Goal: Obtain resource: Obtain resource

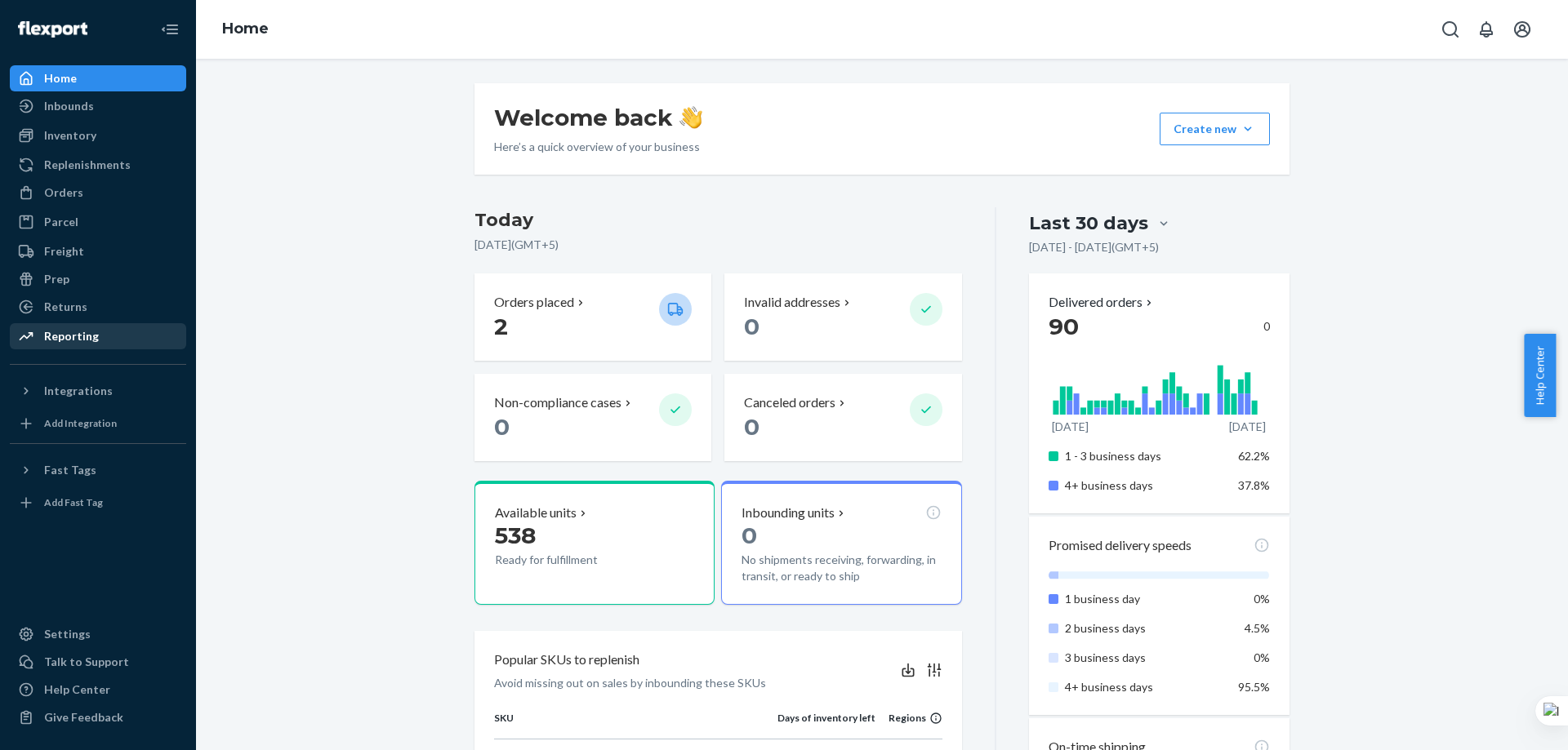
click at [132, 330] on div "Reporting" at bounding box center [98, 336] width 173 height 23
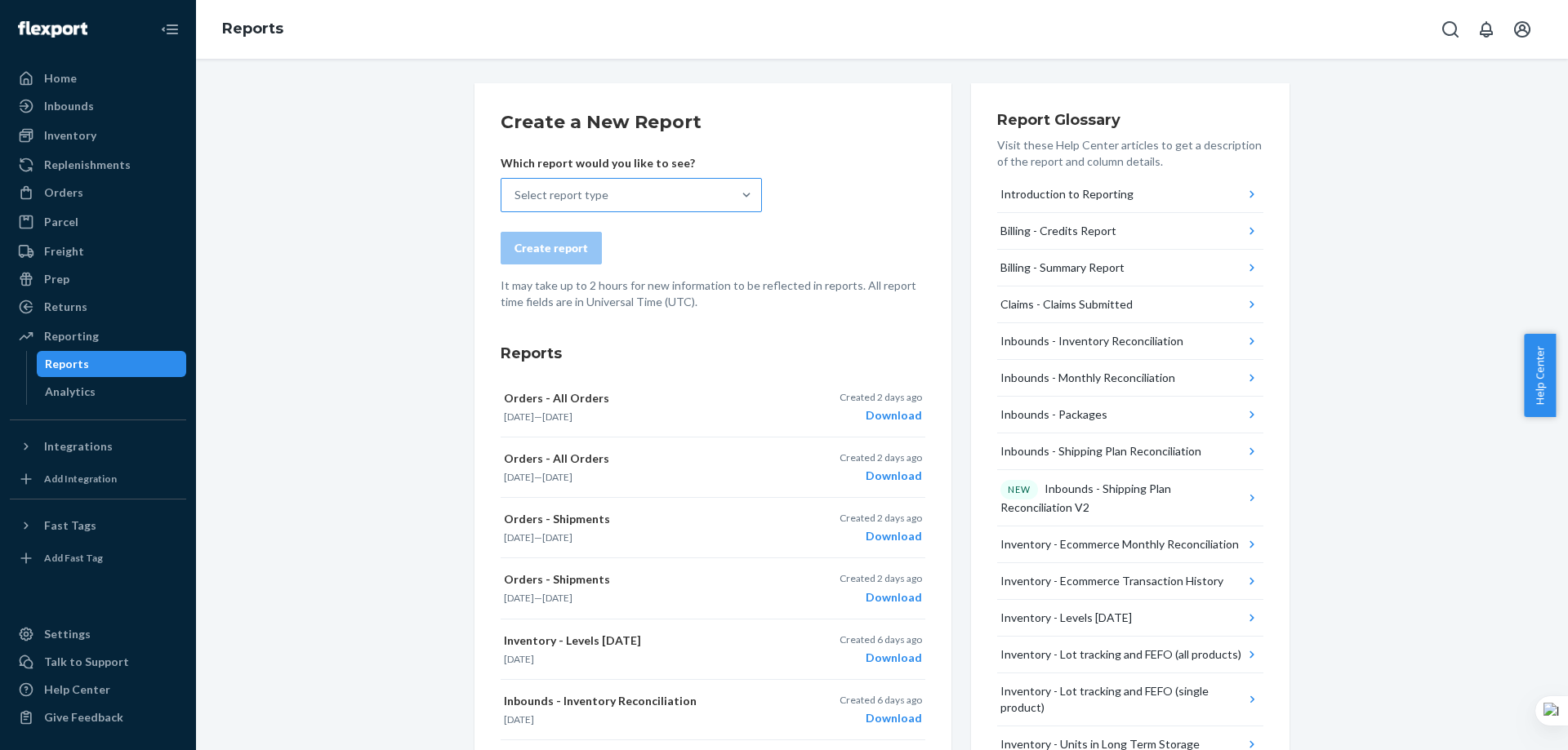
click at [668, 184] on div "Select report type" at bounding box center [617, 195] width 231 height 32
click at [516, 187] on input "Select report type" at bounding box center [515, 195] width 2 height 16
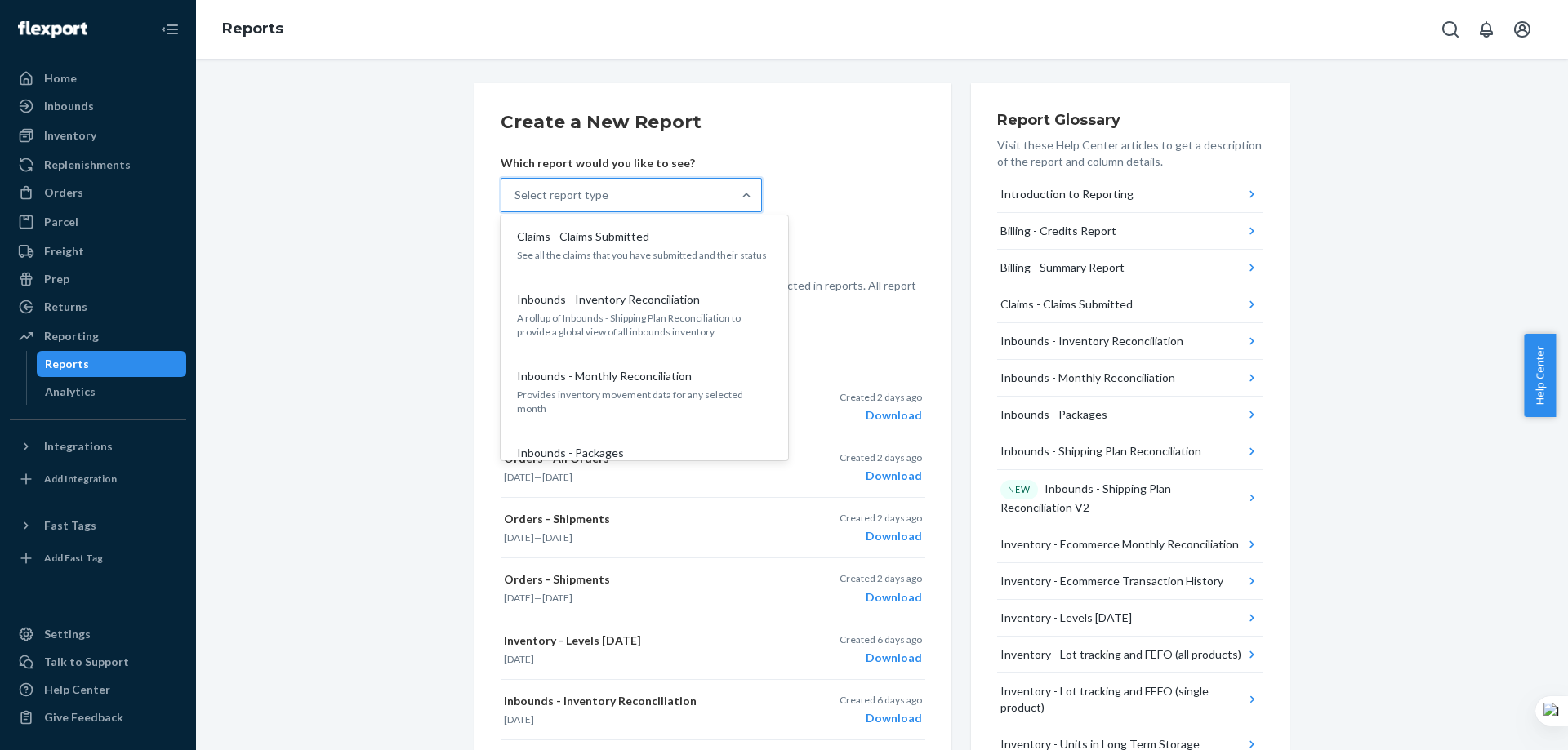
scroll to position [245, 0]
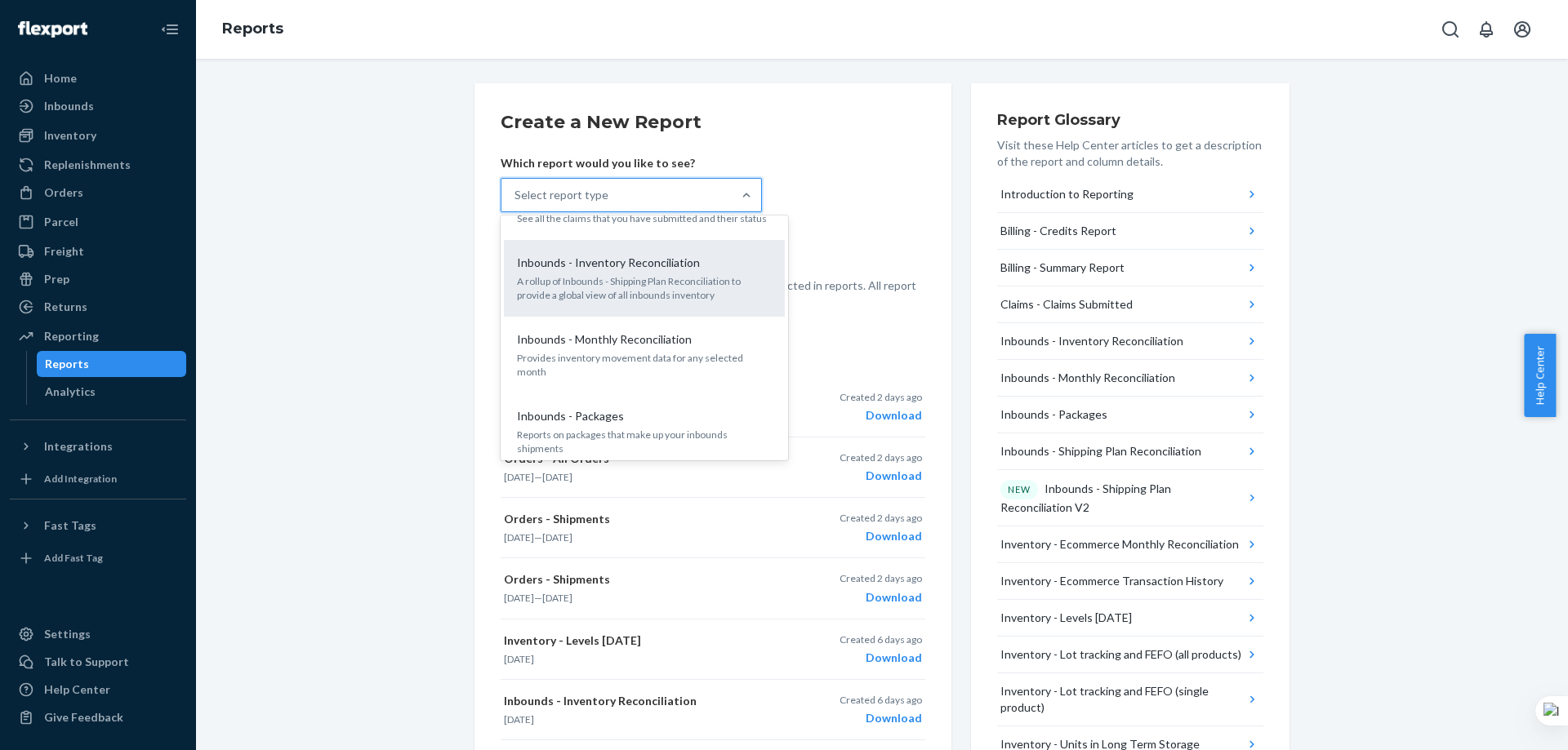
click at [679, 283] on p "A rollup of Inbounds - Shipping Plan Reconciliation to provide a global view of…" at bounding box center [644, 288] width 255 height 28
click at [516, 203] on input "option Inbounds - Inventory Reconciliation focused, 5 of 29. 29 results availab…" at bounding box center [515, 195] width 2 height 16
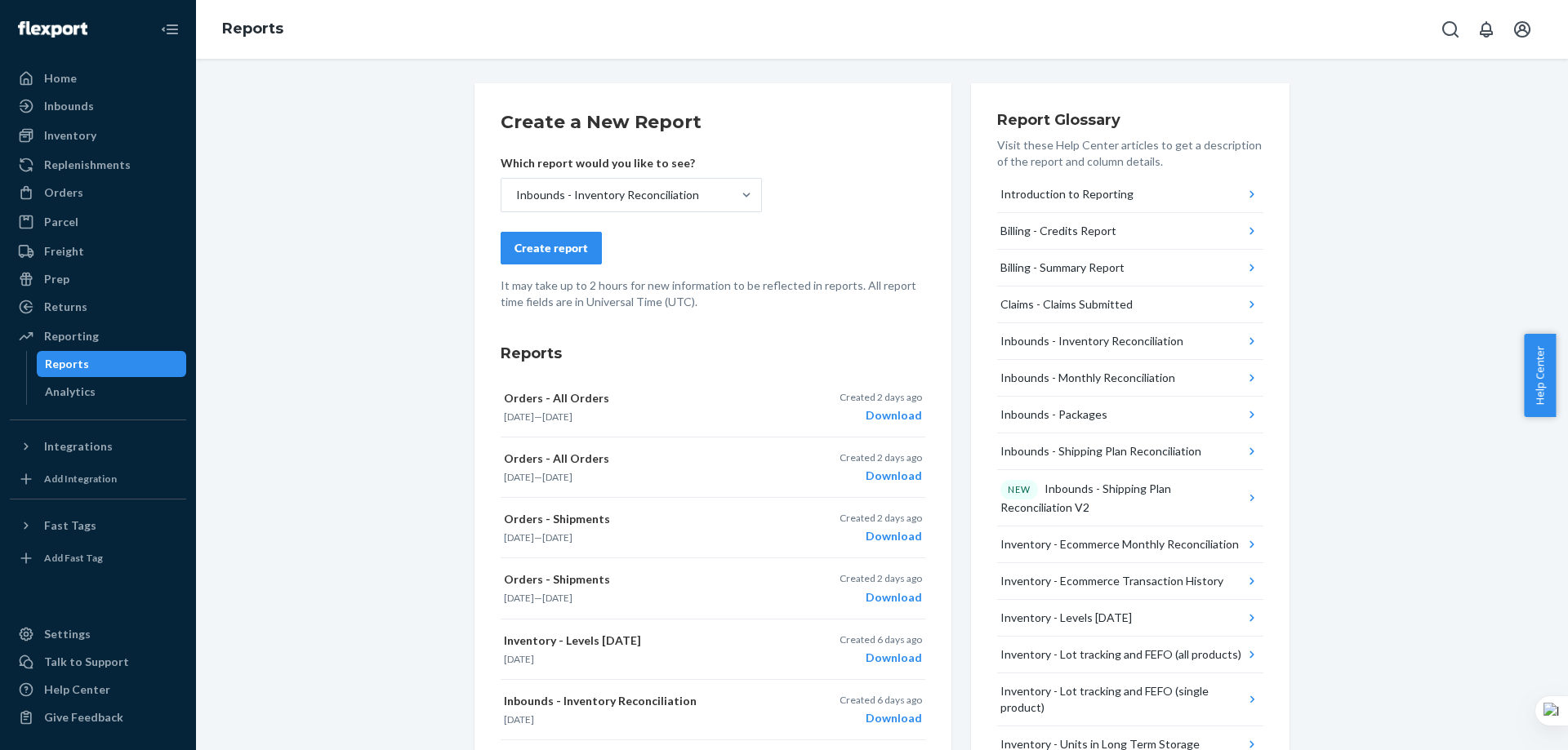
click at [558, 252] on div "Create report" at bounding box center [551, 248] width 74 height 16
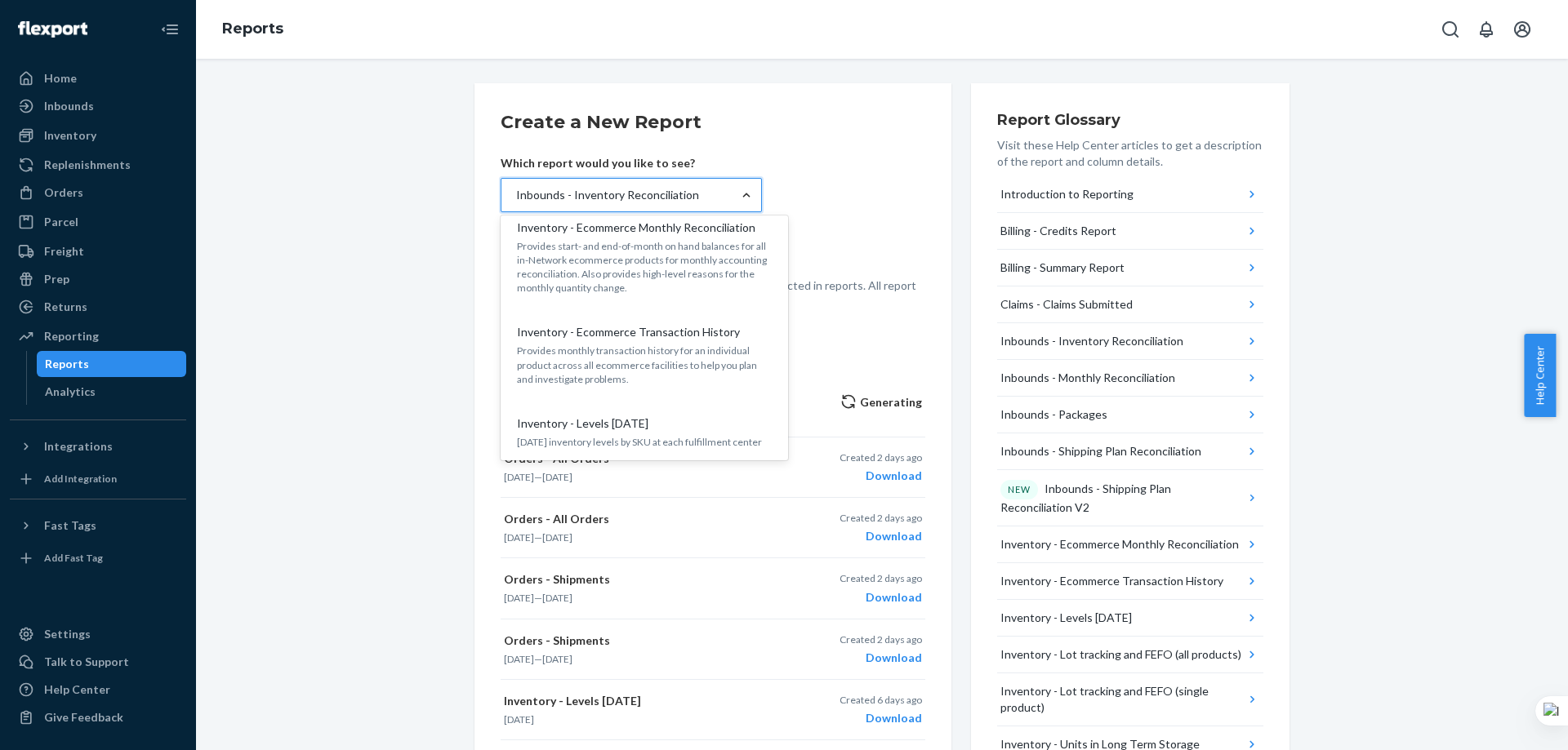
scroll to position [735, 0]
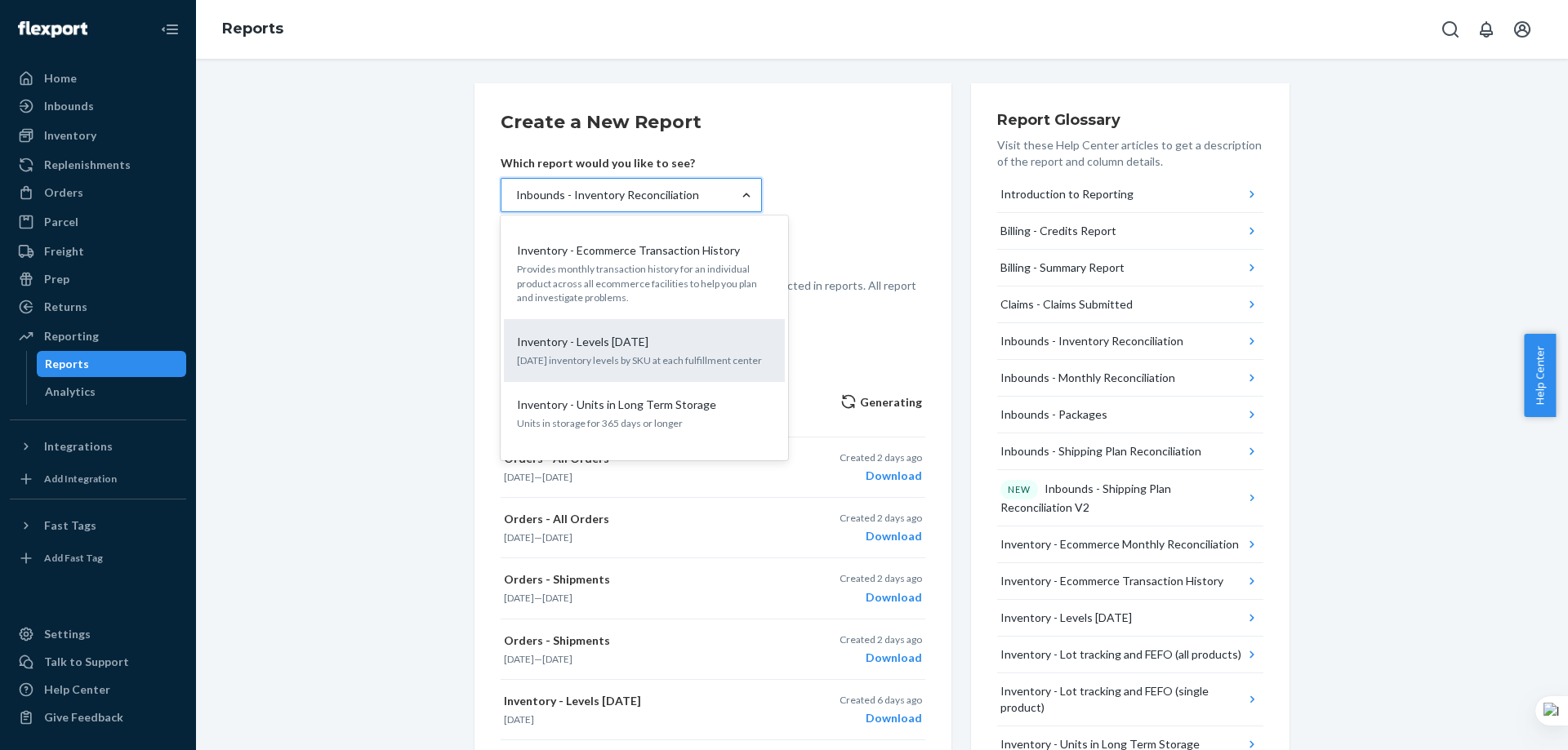
click at [682, 354] on p "[DATE] inventory levels by SKU at each fulfillment center" at bounding box center [644, 360] width 255 height 14
click at [516, 203] on input "option Inbounds - Inventory Reconciliation, selected. option Inventory - Levels…" at bounding box center [515, 195] width 2 height 16
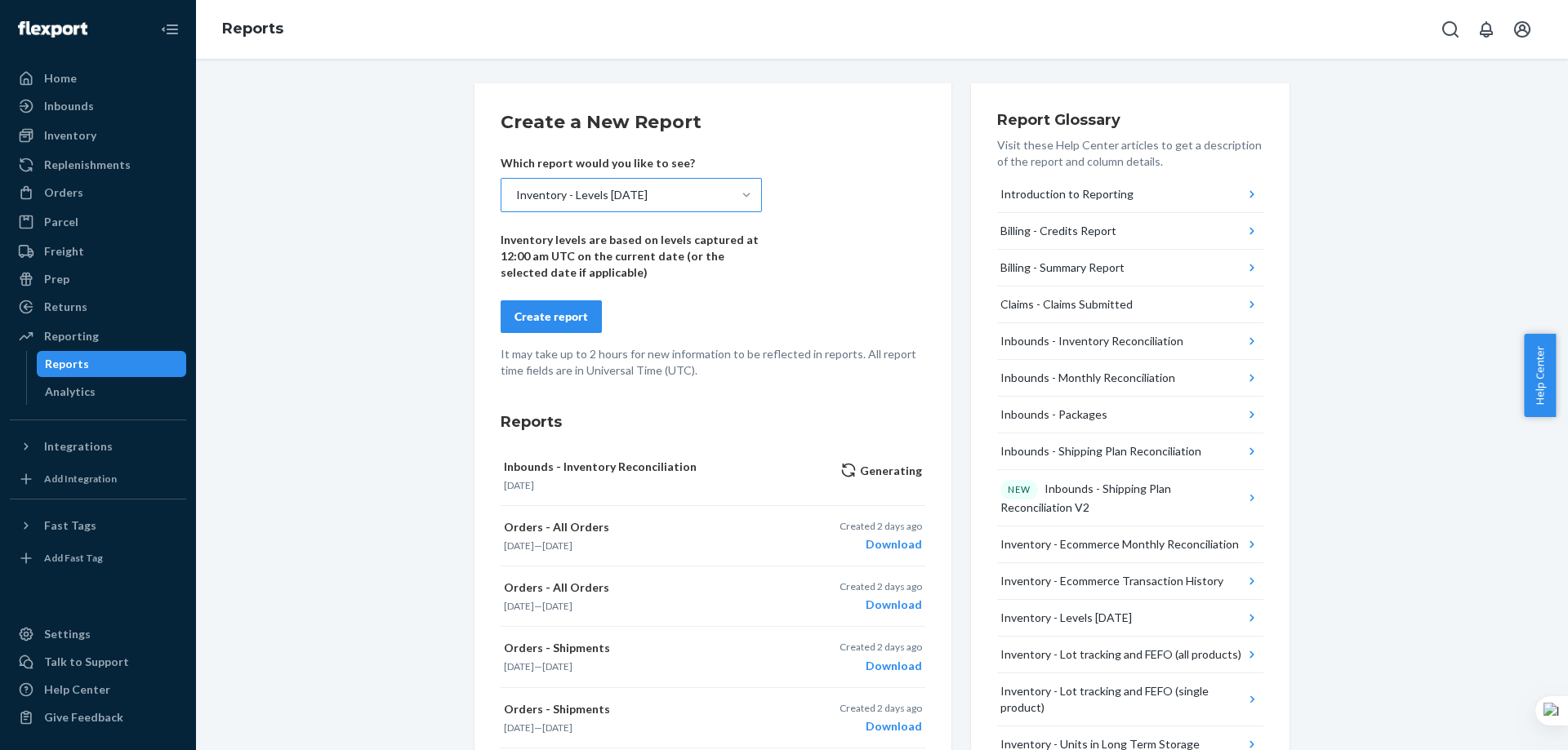
click at [563, 333] on form "Create a New Report Which report would you like to see? Inventory - Levels [DAT…" at bounding box center [713, 244] width 425 height 269
click at [559, 326] on button "Create report" at bounding box center [551, 317] width 101 height 32
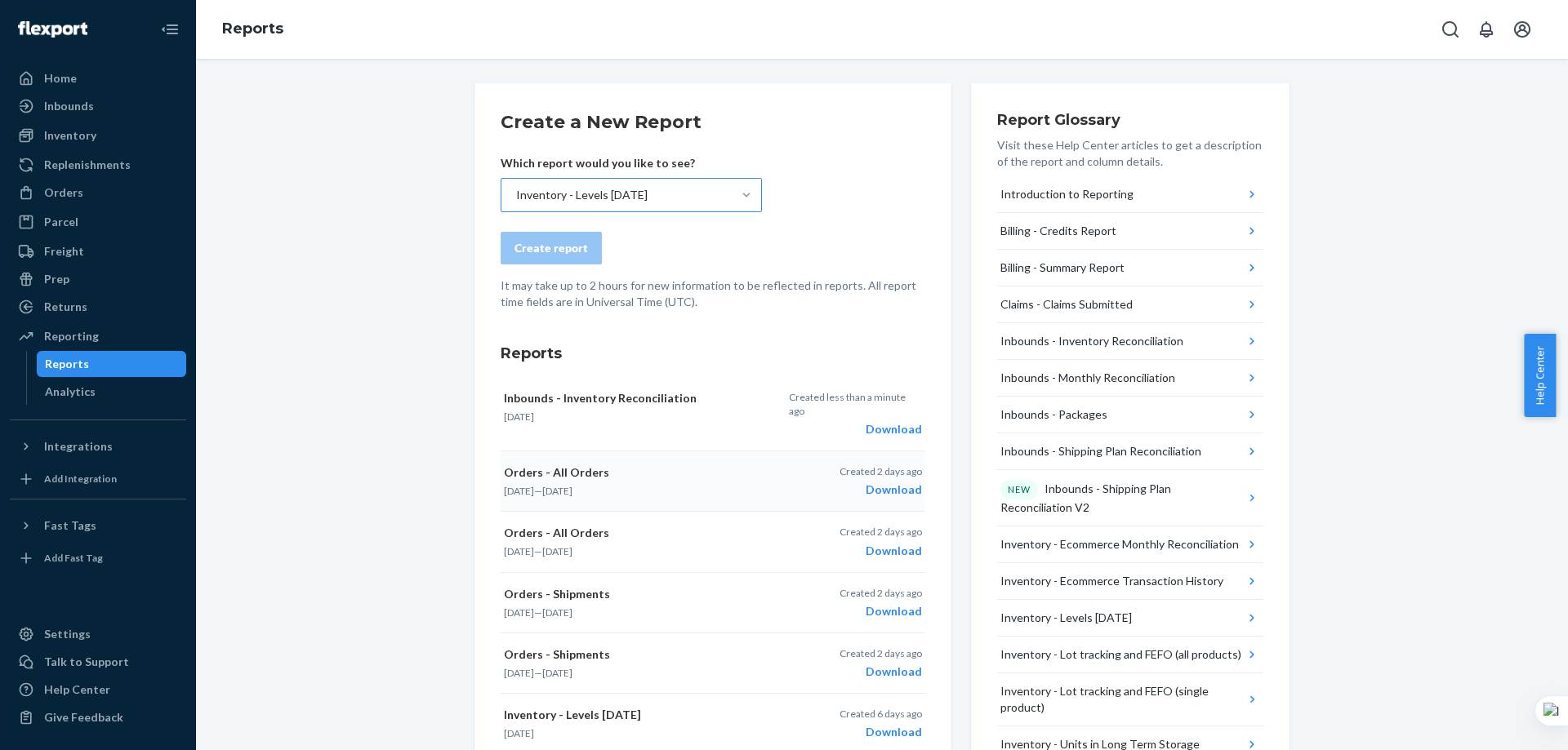
click at [897, 482] on div "Download" at bounding box center [881, 490] width 83 height 16
click at [884, 421] on div "Download" at bounding box center [856, 429] width 133 height 16
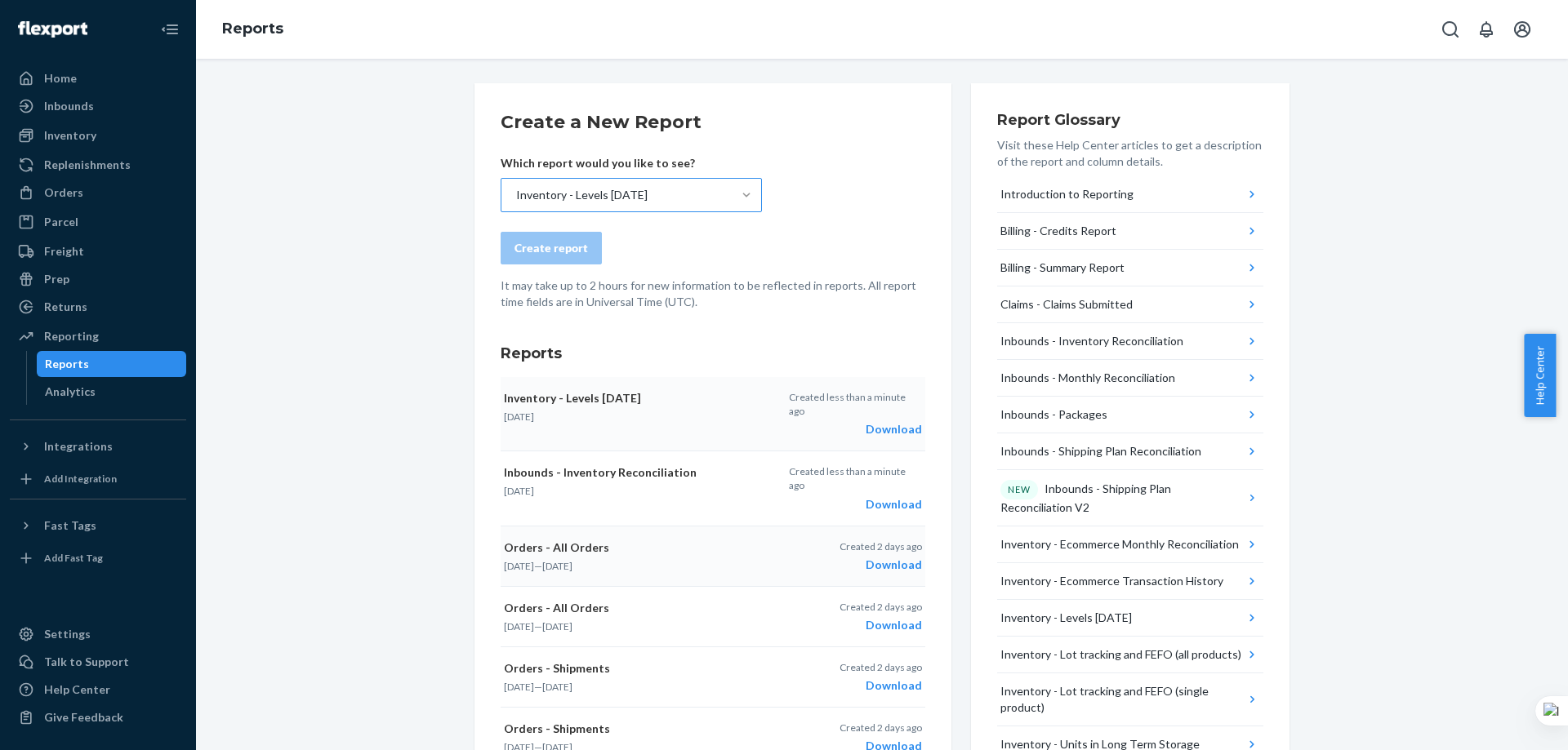
click at [888, 421] on div "Download" at bounding box center [856, 429] width 133 height 16
